Goal: Check status: Check status

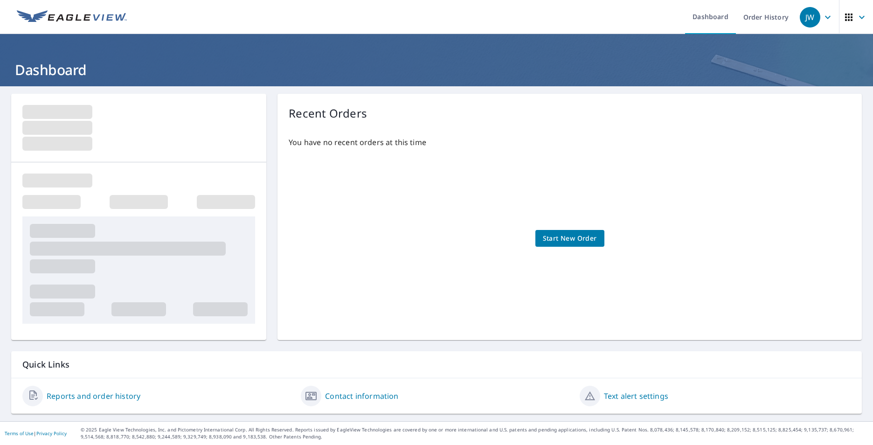
click at [108, 398] on link "Reports and order history" at bounding box center [94, 396] width 94 height 11
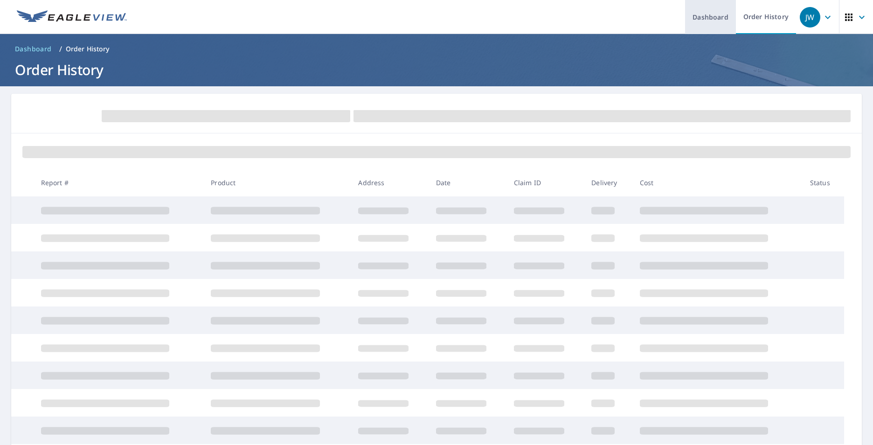
click at [706, 17] on link "Dashboard" at bounding box center [710, 17] width 51 height 34
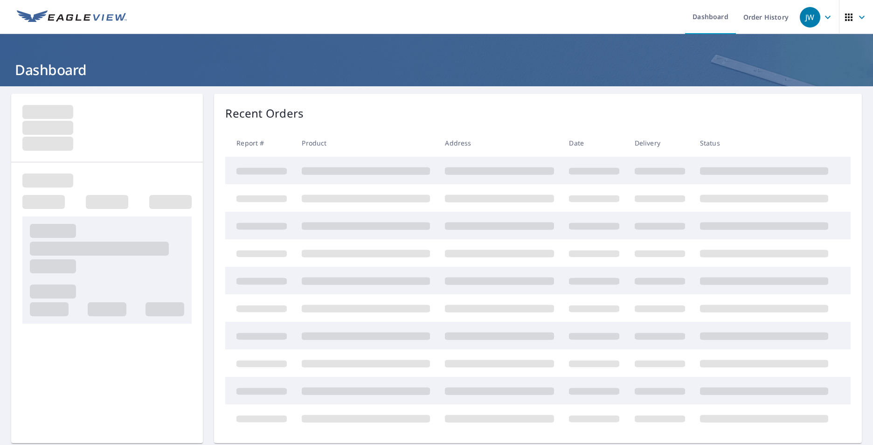
click at [844, 22] on icon "button" at bounding box center [849, 17] width 11 height 11
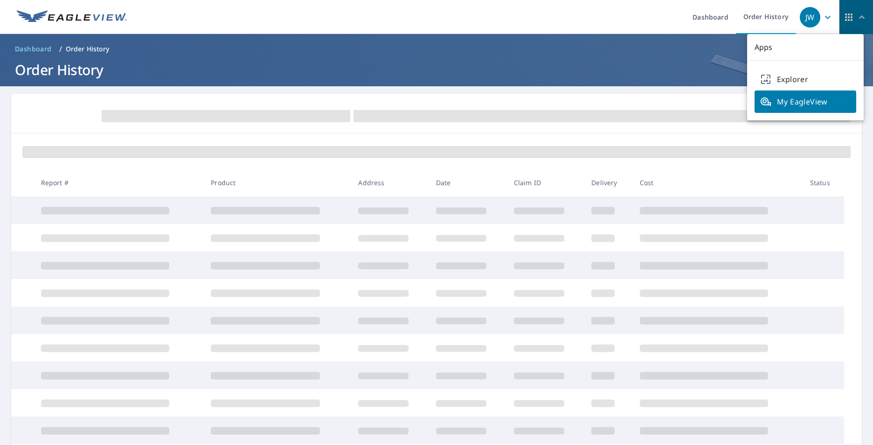
click at [844, 22] on icon "button" at bounding box center [849, 17] width 11 height 11
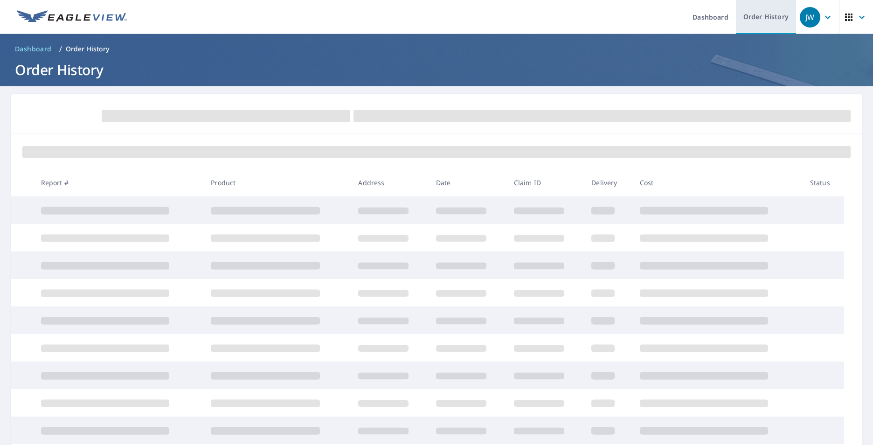
click at [761, 26] on link "Order History" at bounding box center [766, 17] width 60 height 34
click at [805, 16] on div "JW" at bounding box center [810, 17] width 21 height 21
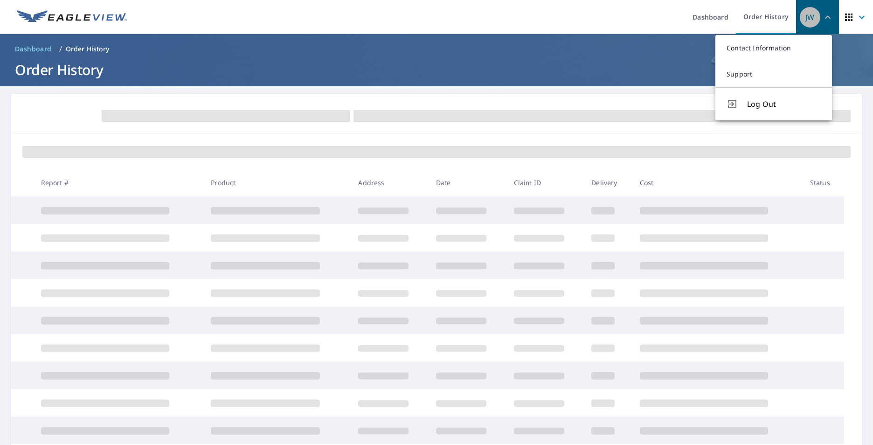
click at [805, 16] on div "JW" at bounding box center [810, 17] width 21 height 21
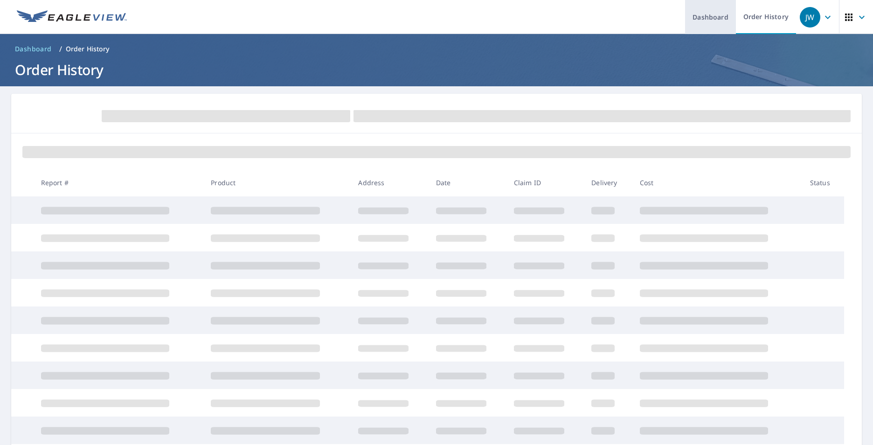
click at [705, 18] on link "Dashboard" at bounding box center [710, 17] width 51 height 34
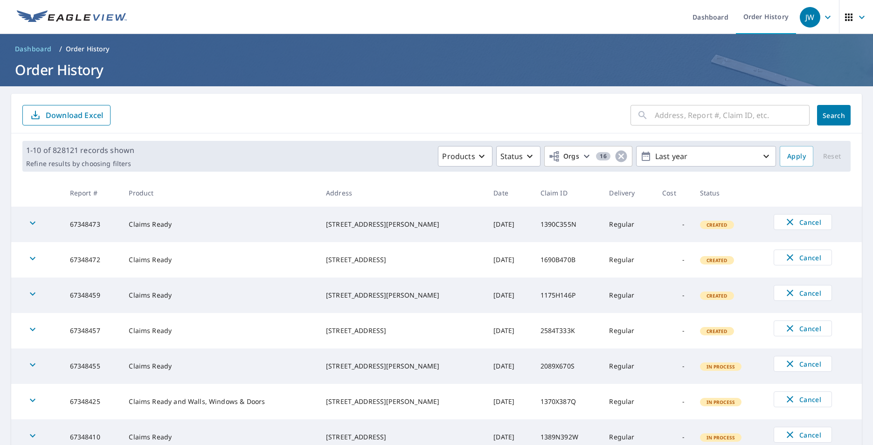
click at [576, 196] on th "Claim ID" at bounding box center [567, 193] width 69 height 28
click at [761, 153] on icon "button" at bounding box center [766, 156] width 11 height 11
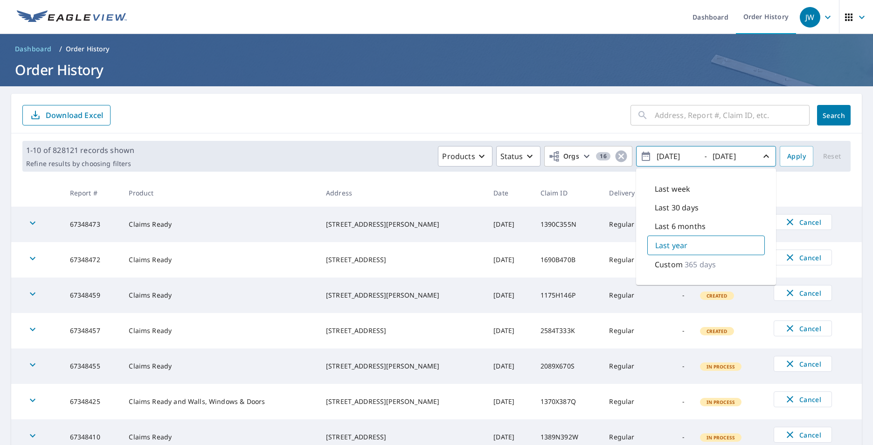
click at [656, 241] on p "Last year" at bounding box center [672, 245] width 32 height 11
click at [430, 101] on div "​ Search Download Excel" at bounding box center [436, 114] width 851 height 40
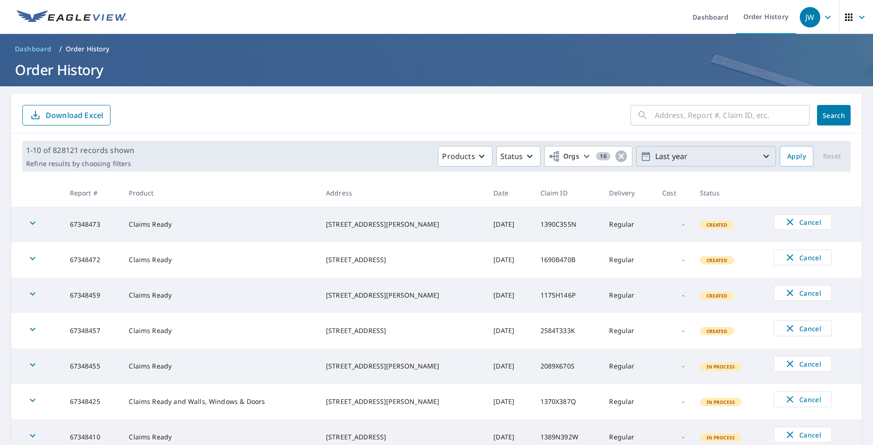
click at [768, 157] on button "Last year" at bounding box center [706, 156] width 140 height 21
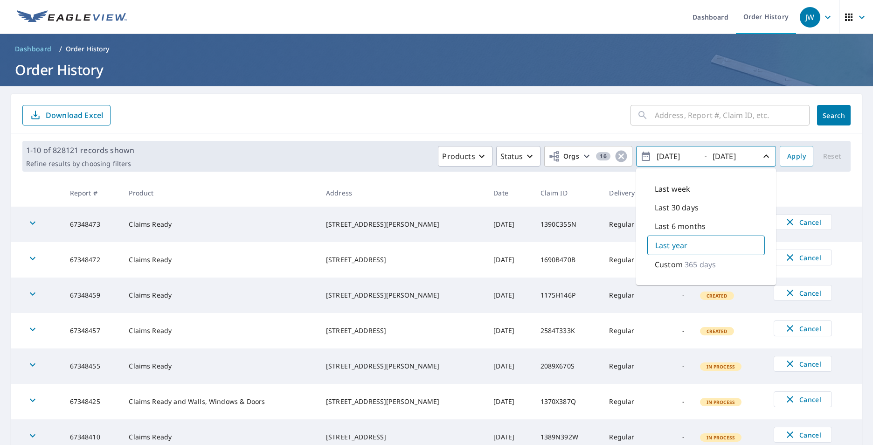
click at [679, 209] on p "Last 30 days" at bounding box center [677, 207] width 44 height 11
type input "[DATE]"
click at [797, 160] on span "Apply" at bounding box center [797, 157] width 19 height 12
